Goal: Task Accomplishment & Management: Manage account settings

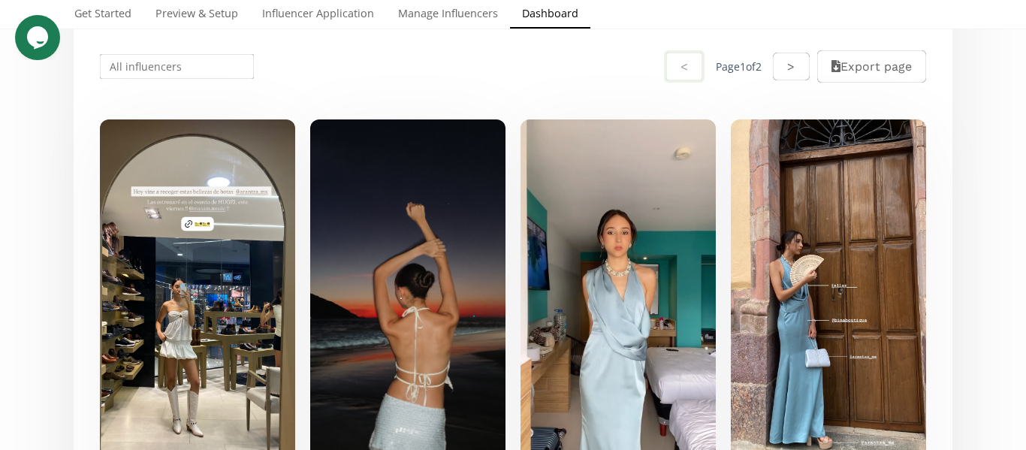
scroll to position [300, 0]
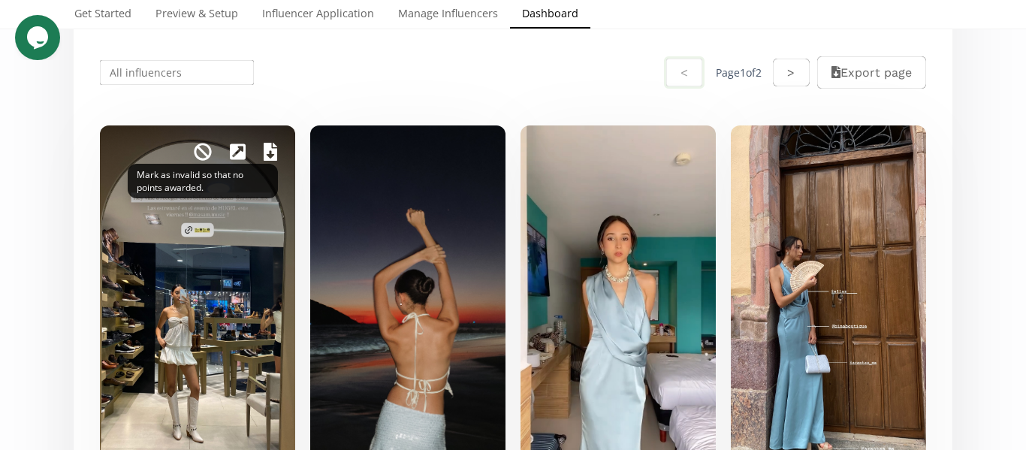
click at [199, 149] on icon at bounding box center [203, 152] width 18 height 18
